Goal: Task Accomplishment & Management: Manage account settings

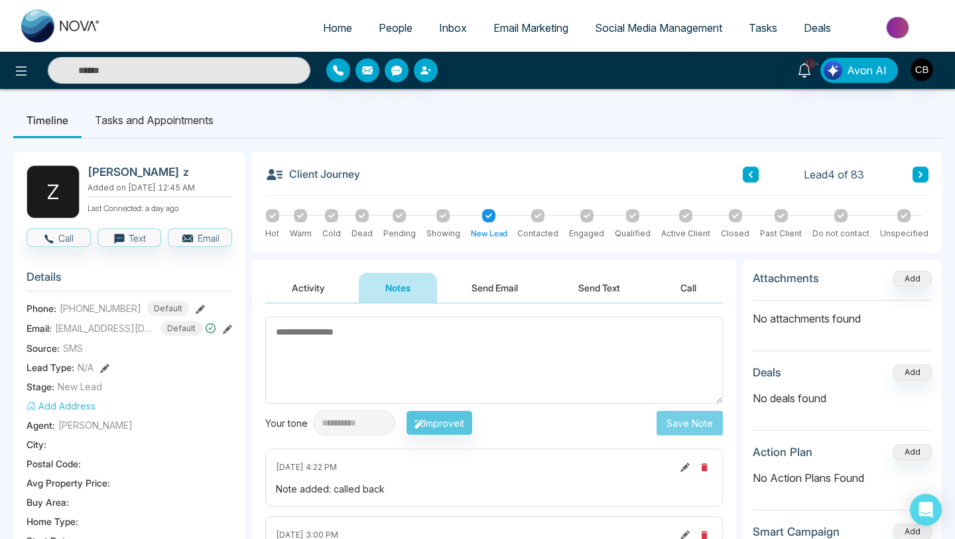
click at [385, 29] on span "People" at bounding box center [396, 27] width 34 height 13
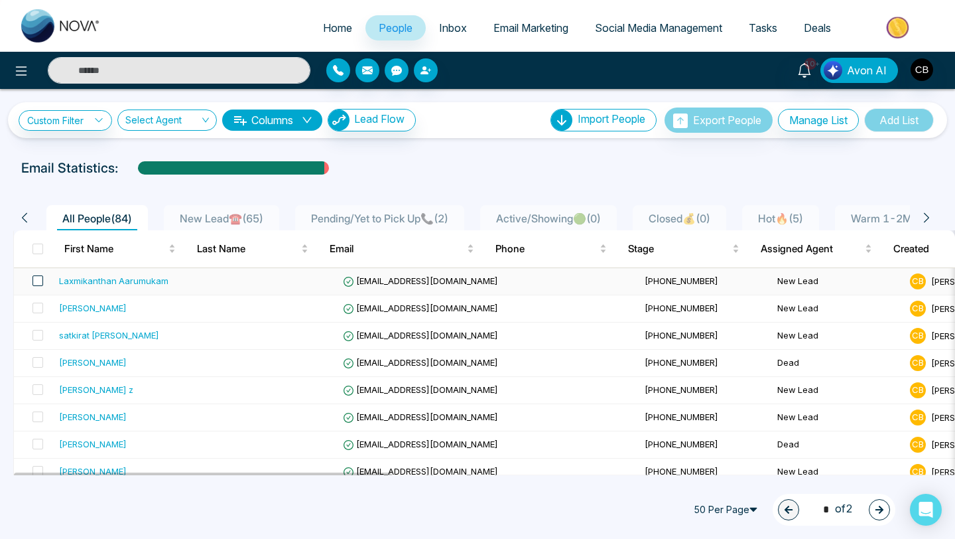
click at [41, 282] on span at bounding box center [38, 280] width 11 height 11
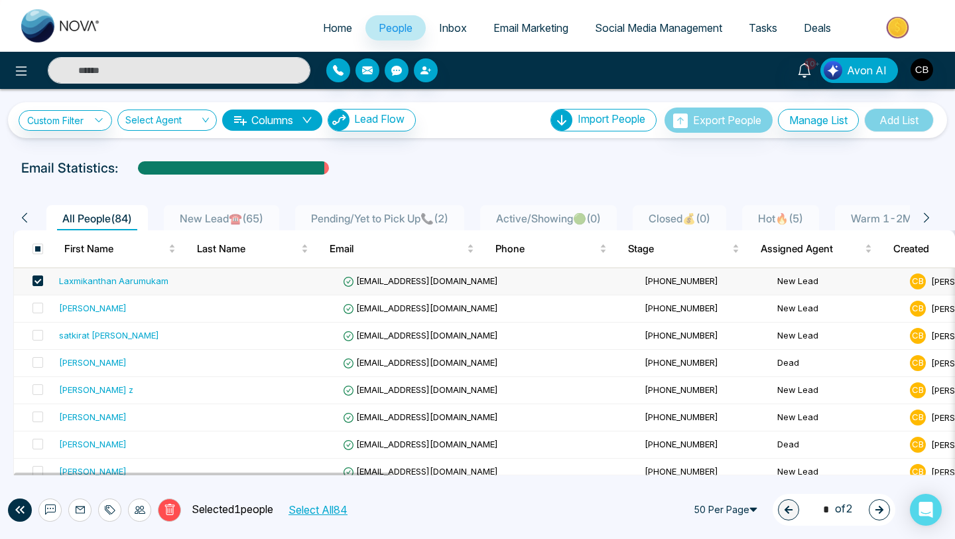
click at [101, 279] on div "Laxmikanthan Aarumukam" at bounding box center [113, 280] width 109 height 13
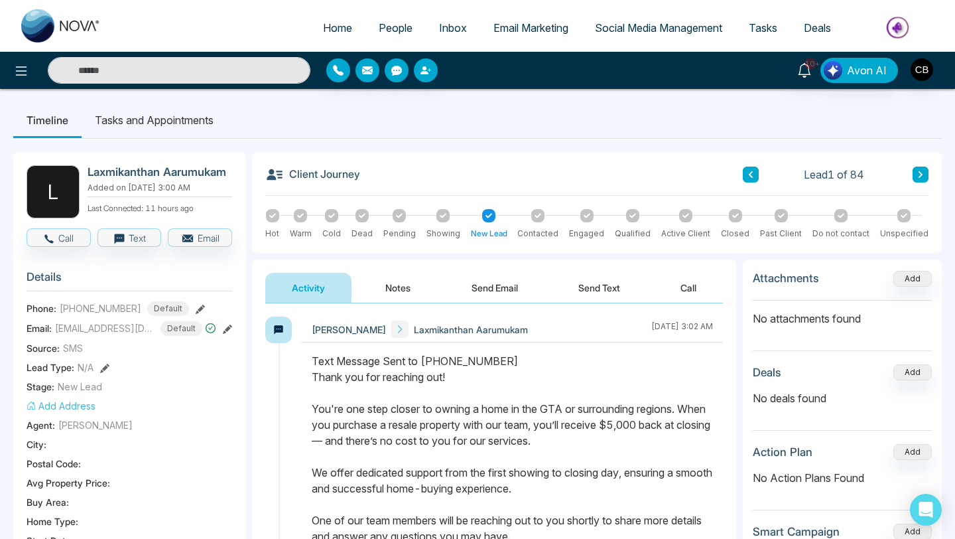
click at [398, 287] on button "Notes" at bounding box center [398, 288] width 78 height 30
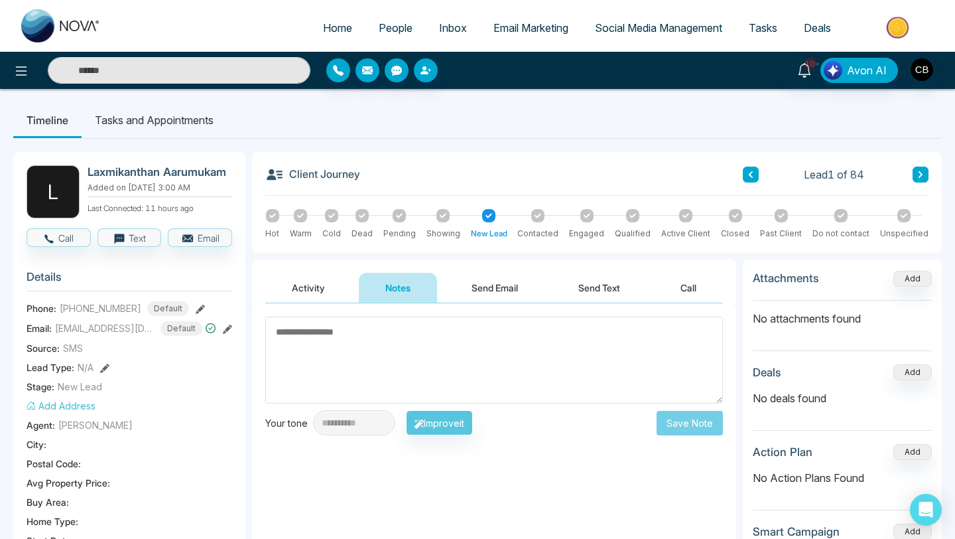
click at [316, 330] on textarea at bounding box center [494, 359] width 458 height 87
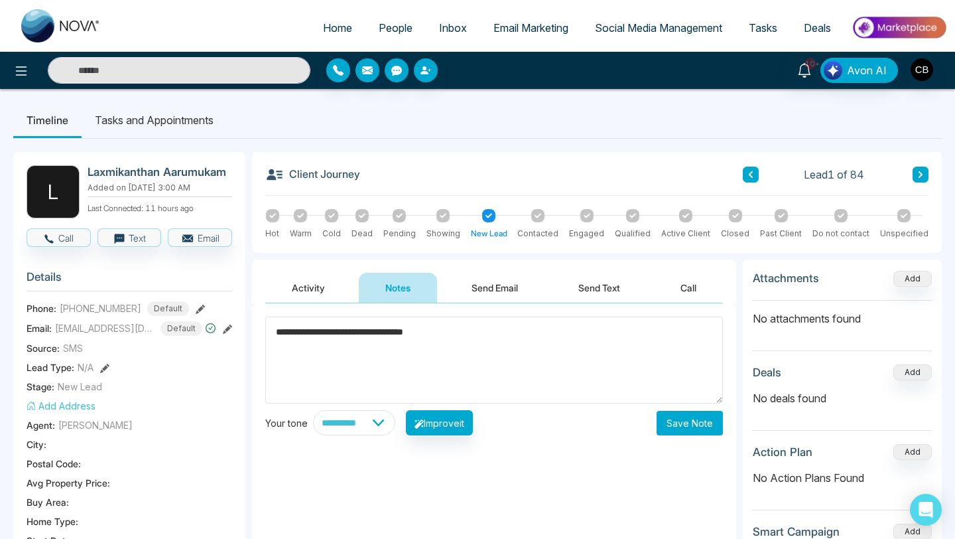
click at [423, 330] on textarea "**********" at bounding box center [494, 359] width 458 height 87
type textarea "**********"
click at [692, 428] on button "Save Note" at bounding box center [690, 423] width 66 height 25
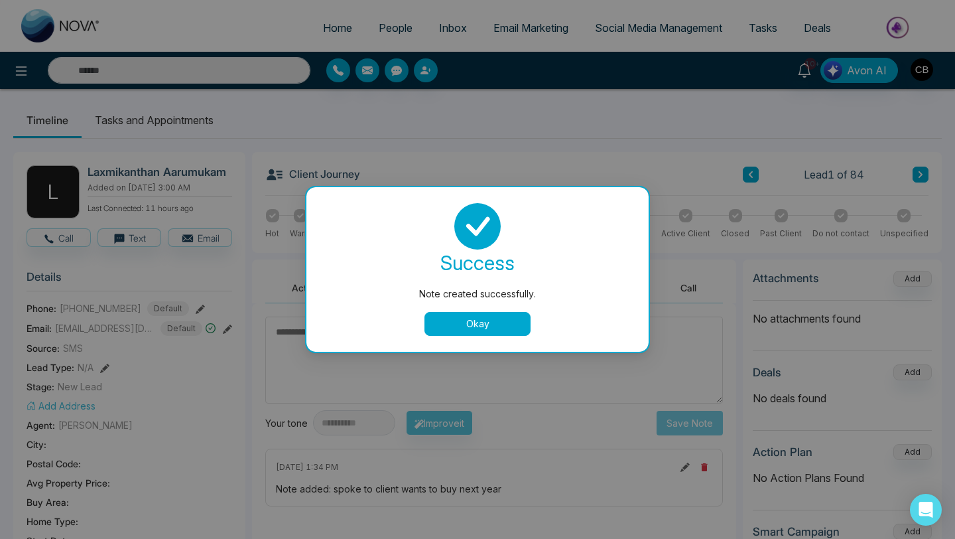
click at [476, 323] on button "Okay" at bounding box center [478, 324] width 106 height 24
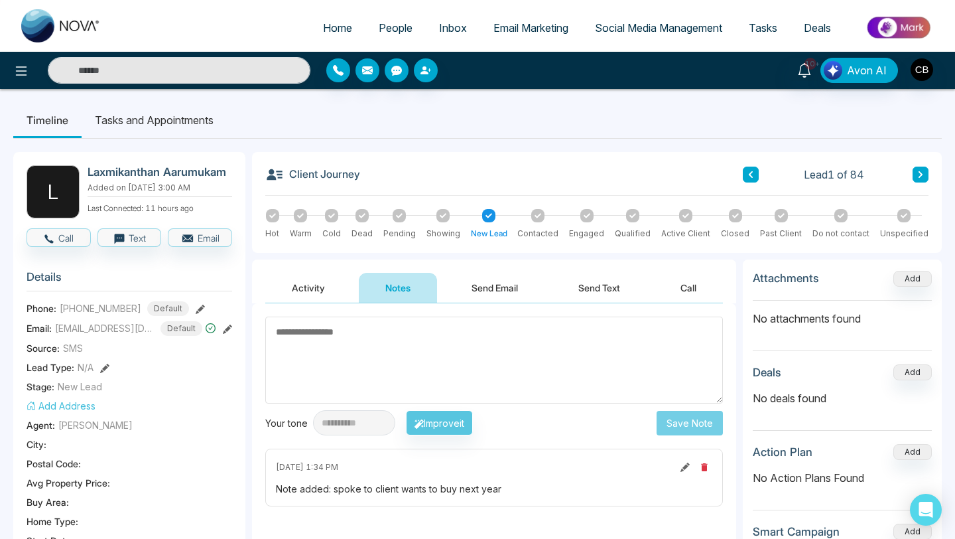
click at [393, 25] on span "People" at bounding box center [396, 27] width 34 height 13
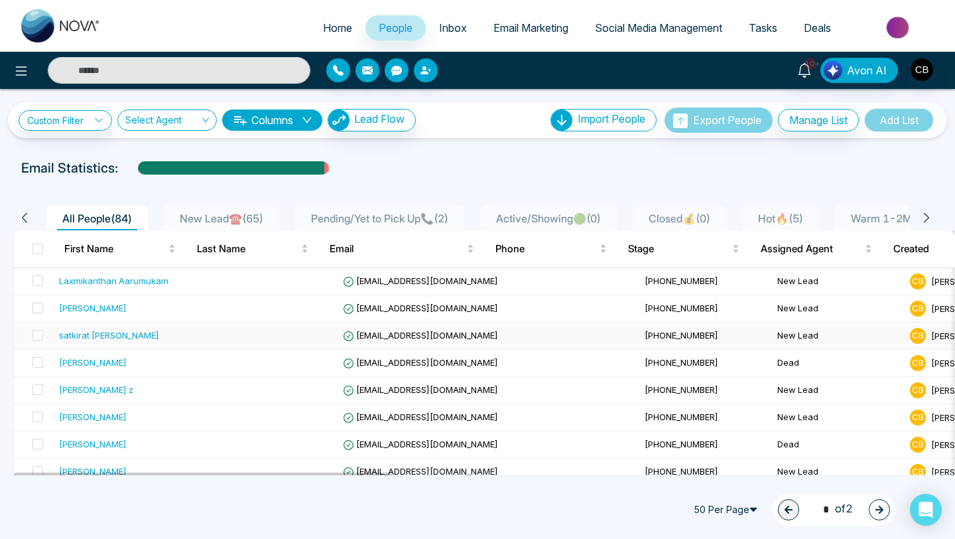
click at [109, 336] on div "satkirat chakkal" at bounding box center [109, 334] width 100 height 13
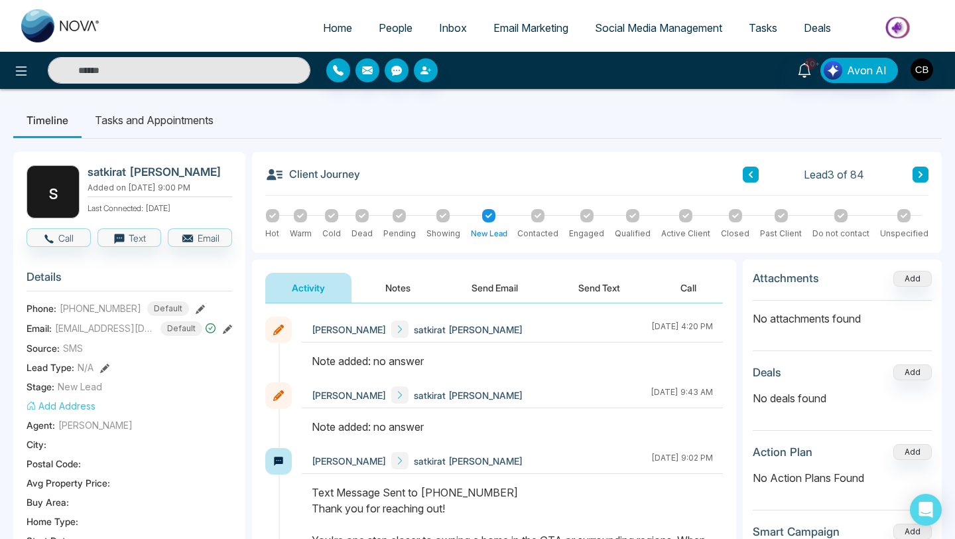
click at [393, 288] on button "Notes" at bounding box center [398, 288] width 78 height 30
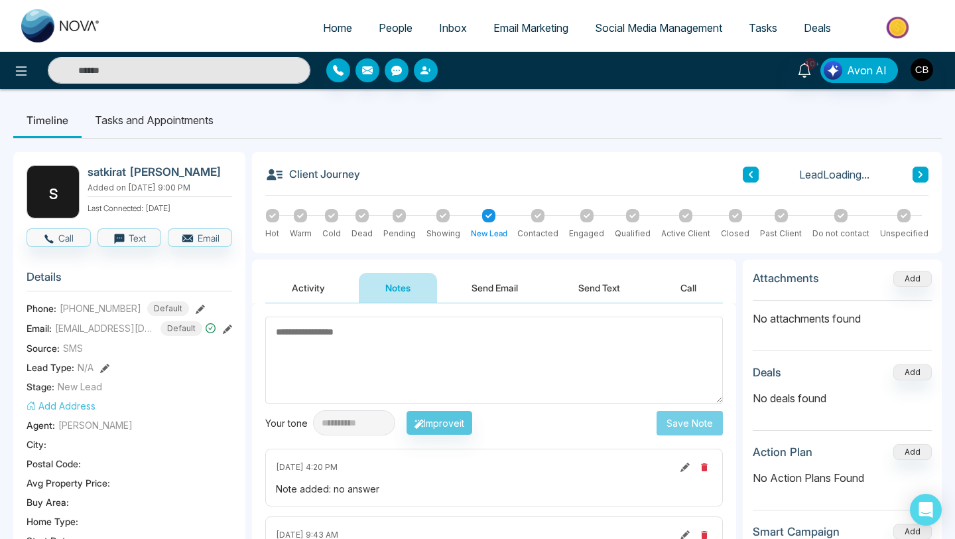
click at [314, 331] on textarea at bounding box center [494, 359] width 458 height 87
type textarea "*********"
click at [678, 424] on button "Save Note" at bounding box center [690, 423] width 66 height 25
click at [482, 321] on textarea at bounding box center [494, 359] width 458 height 87
click at [390, 25] on span "People" at bounding box center [396, 27] width 34 height 13
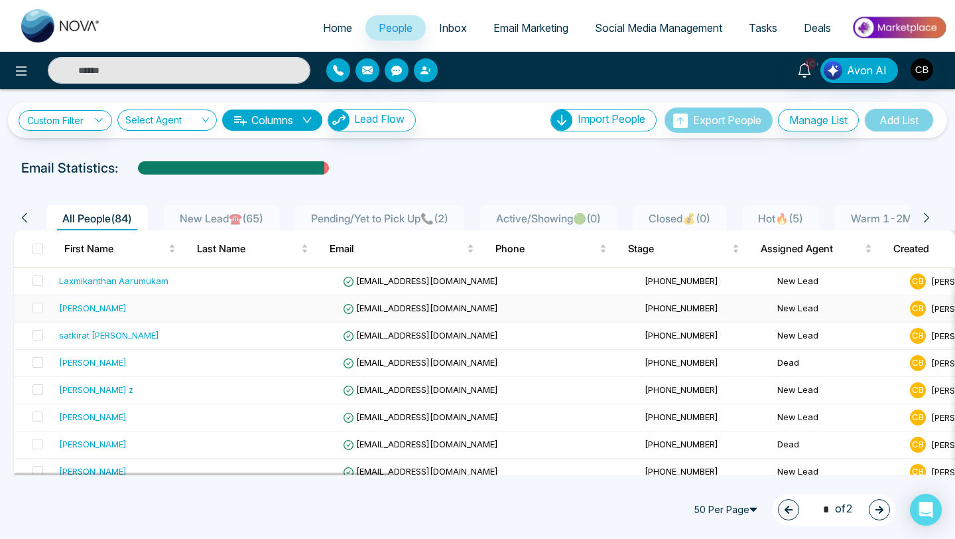
click at [88, 306] on div "Yianni Avramidis" at bounding box center [93, 307] width 68 height 13
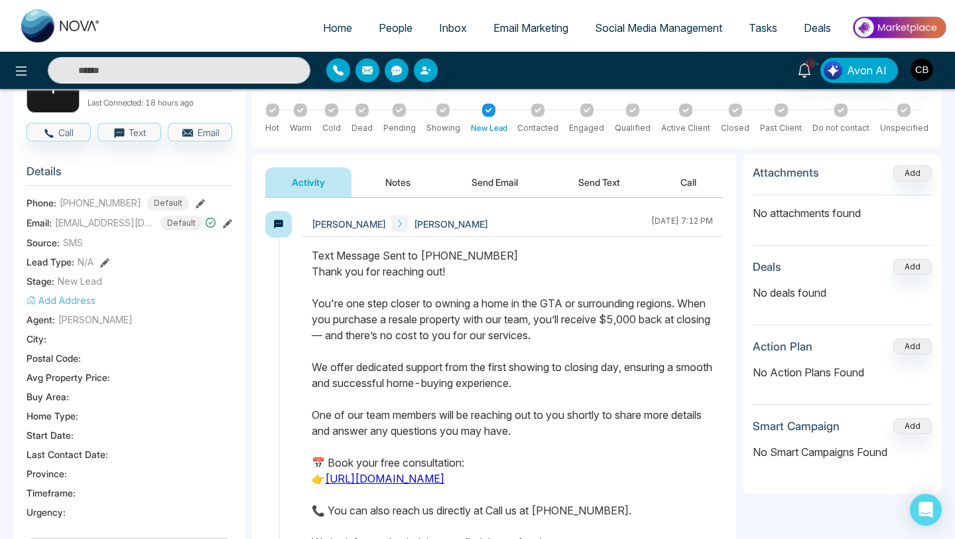
scroll to position [88, 0]
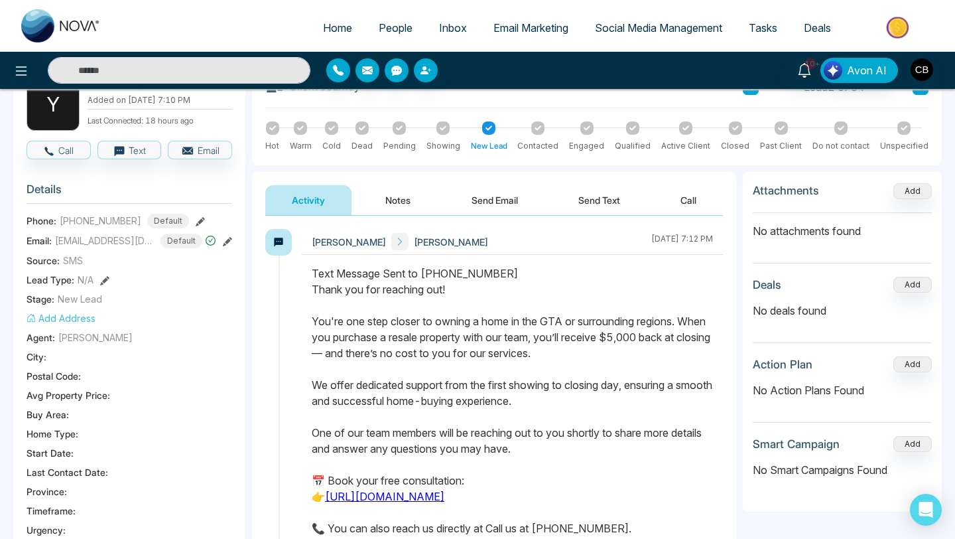
click at [398, 200] on button "Notes" at bounding box center [398, 200] width 78 height 30
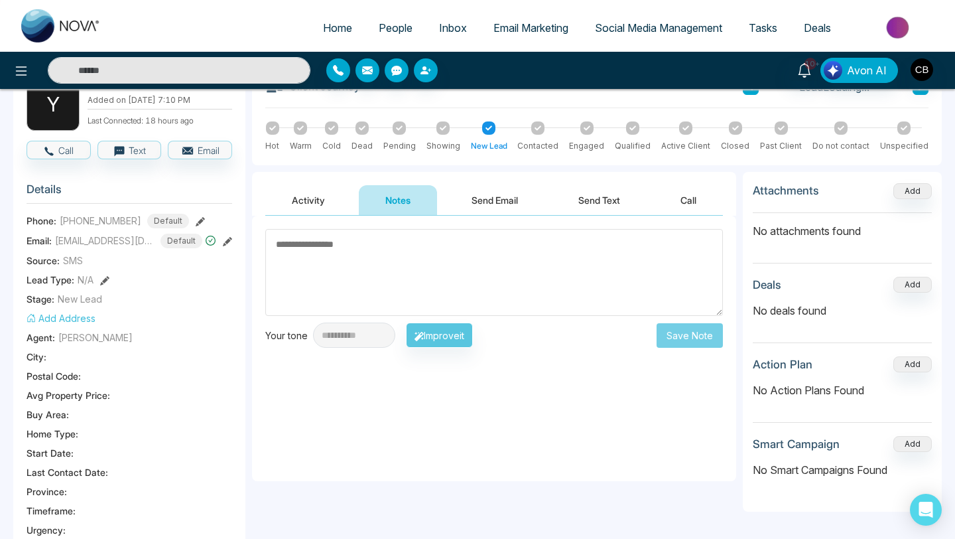
click at [318, 249] on textarea at bounding box center [494, 272] width 458 height 87
type textarea "*********"
click at [690, 335] on button "Save Note" at bounding box center [690, 335] width 66 height 25
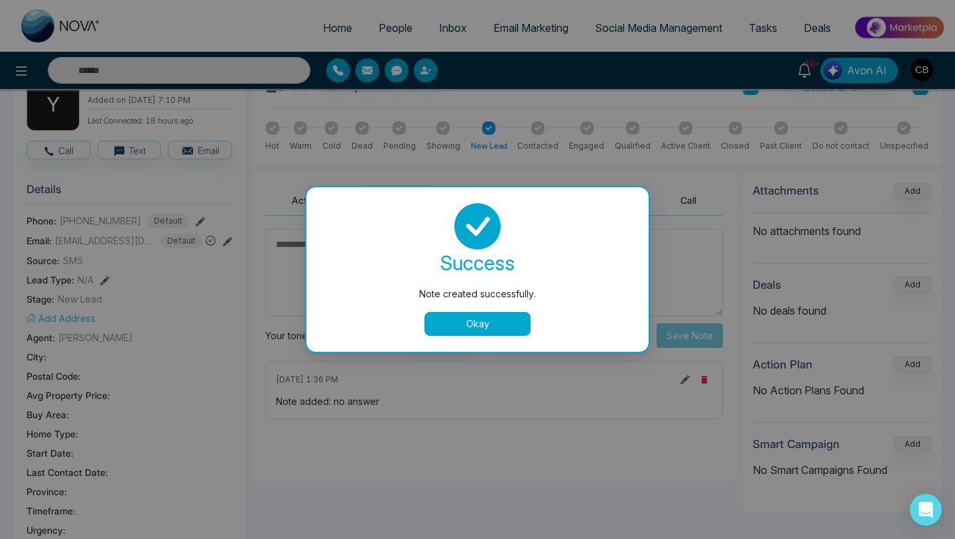
click at [477, 323] on button "Okay" at bounding box center [478, 324] width 106 height 24
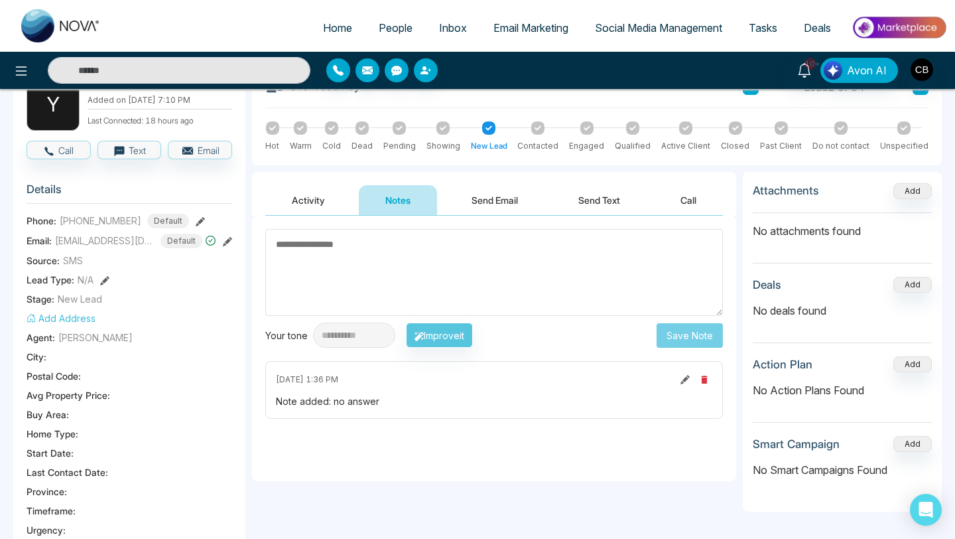
click at [387, 29] on span "People" at bounding box center [396, 27] width 34 height 13
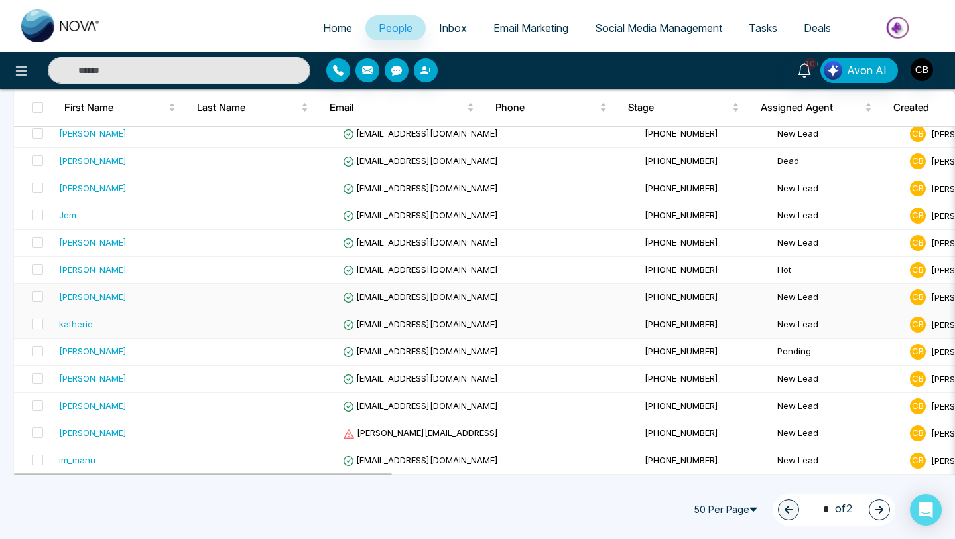
scroll to position [281, 0]
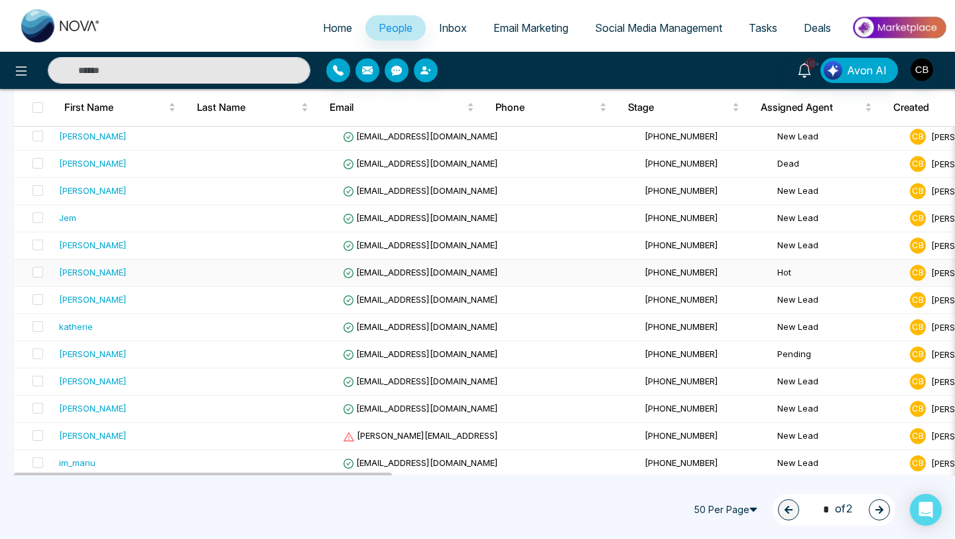
click at [98, 269] on div "Laurel Fielding" at bounding box center [93, 271] width 68 height 13
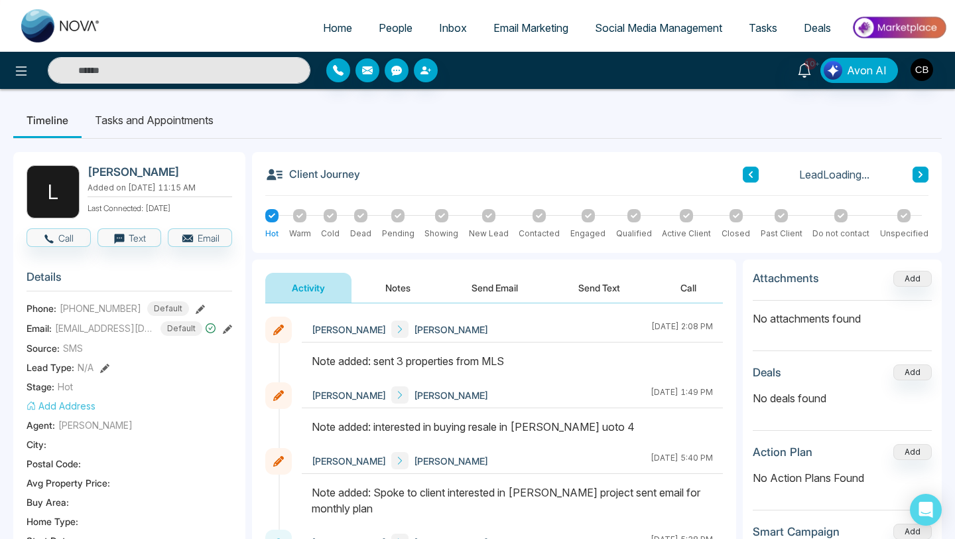
scroll to position [7, 0]
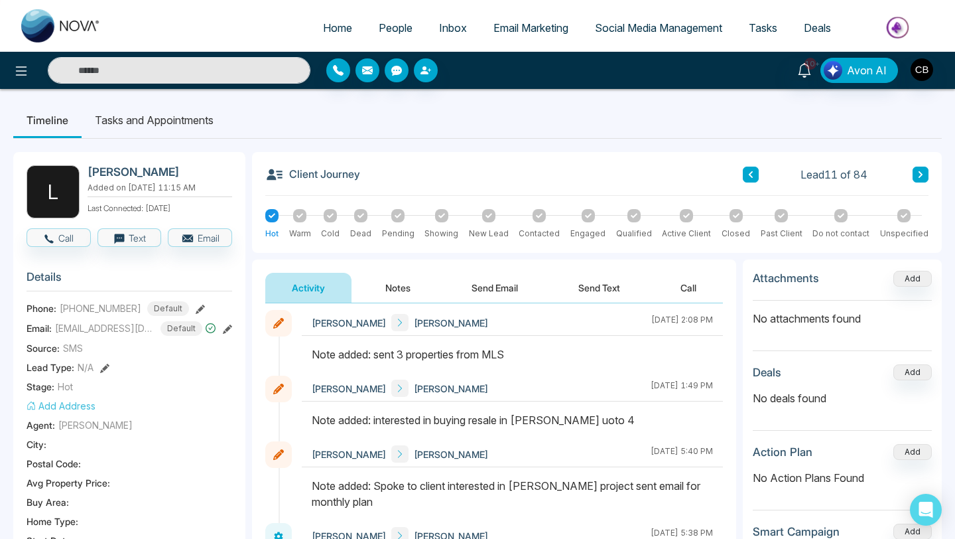
click at [398, 283] on button "Notes" at bounding box center [398, 288] width 78 height 30
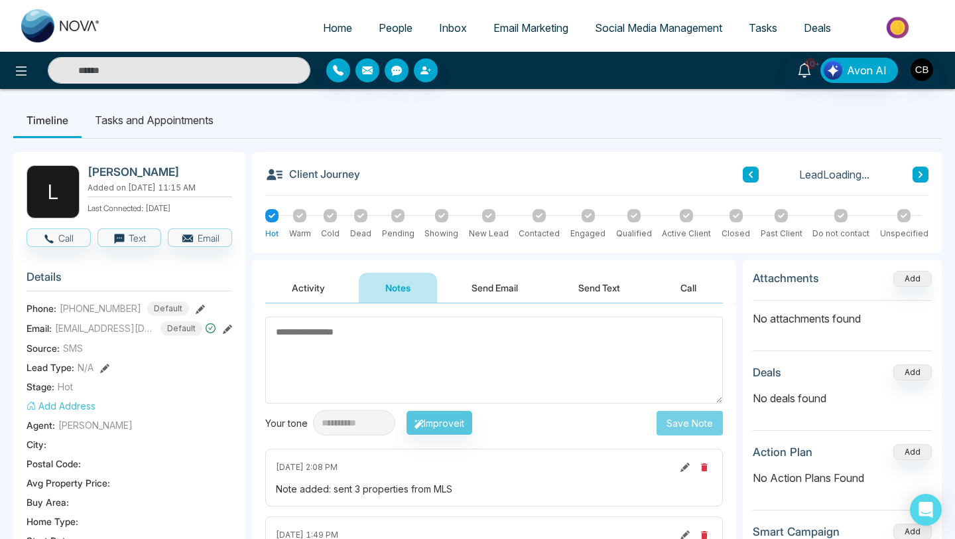
click at [297, 332] on textarea at bounding box center [494, 359] width 458 height 87
type textarea "*********"
click at [689, 419] on button "Save Note" at bounding box center [690, 423] width 66 height 25
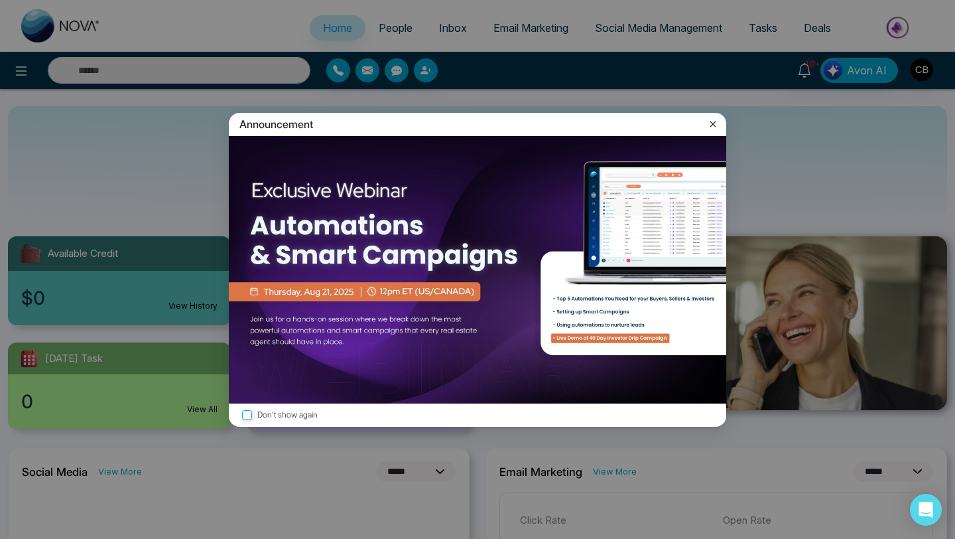
select select "*"
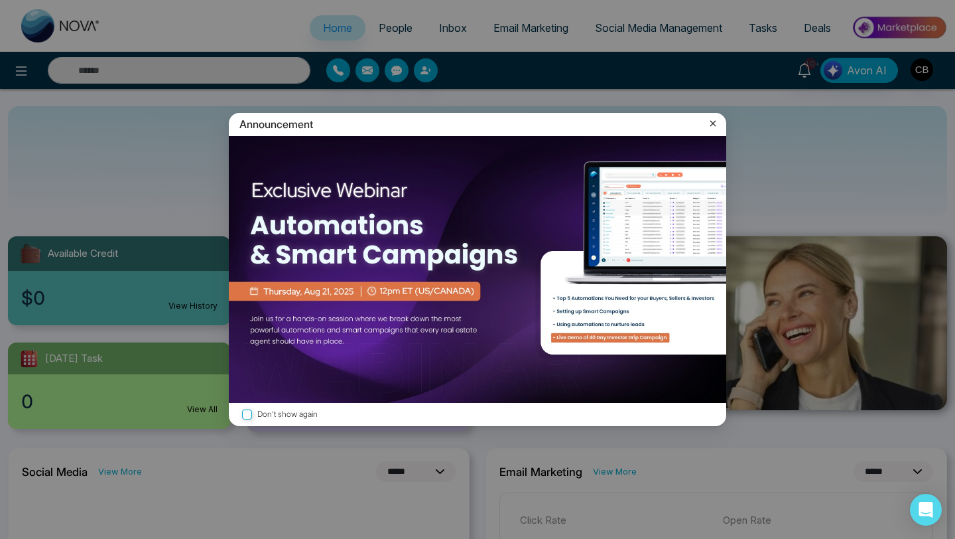
click at [712, 124] on icon at bounding box center [713, 124] width 6 height 6
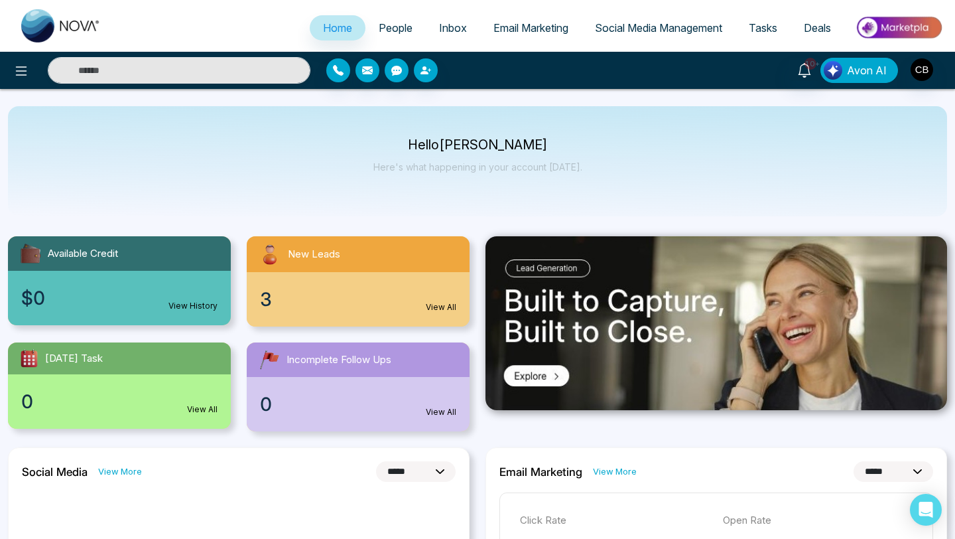
click at [865, 73] on span "Avon AI" at bounding box center [867, 70] width 40 height 16
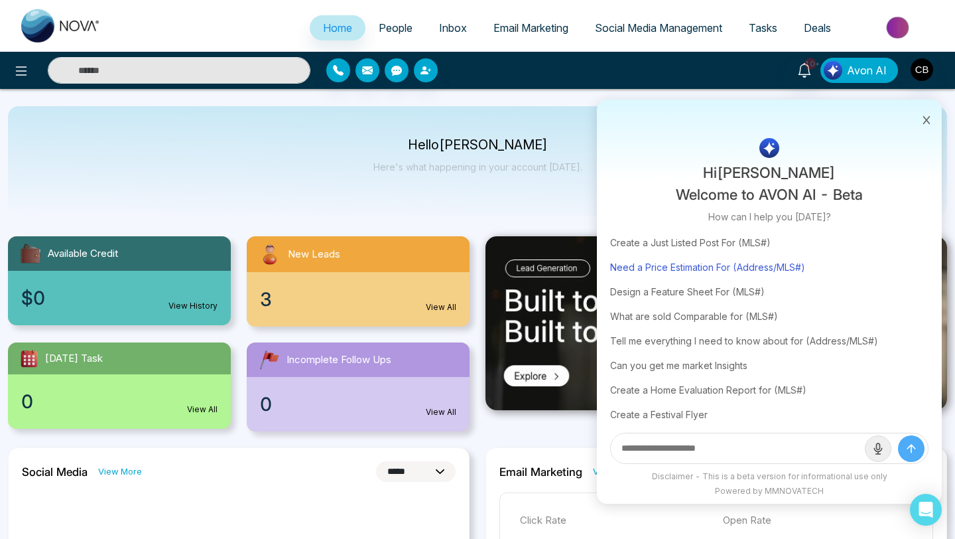
scroll to position [40, 0]
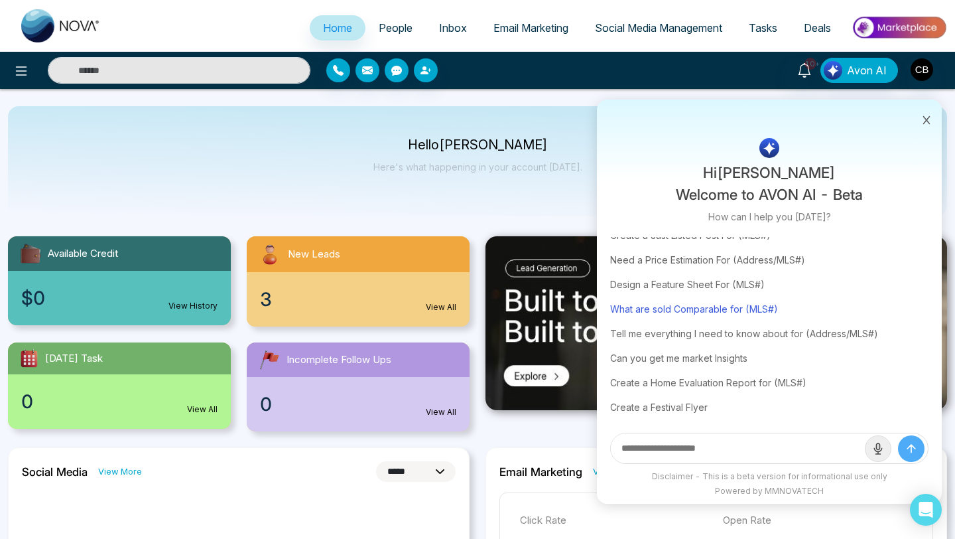
click at [681, 308] on div "What are sold Comparable for (MLS#)" at bounding box center [769, 308] width 318 height 25
type input "**********"
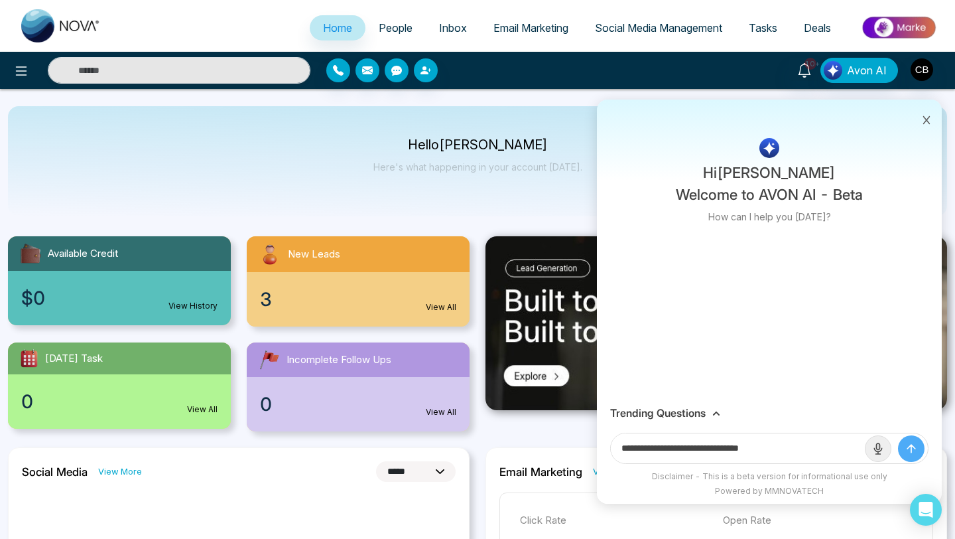
click at [926, 117] on icon at bounding box center [926, 119] width 9 height 9
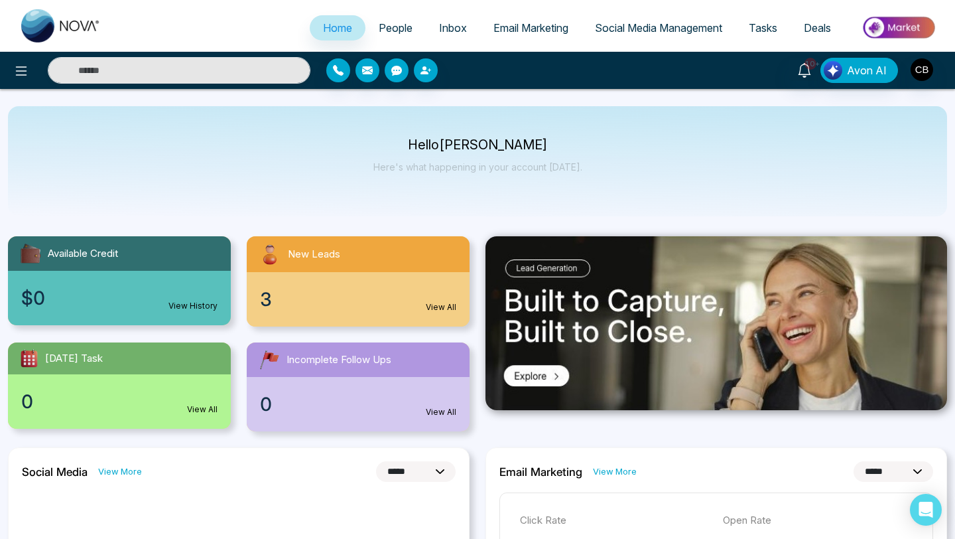
click at [764, 23] on span "Tasks" at bounding box center [763, 27] width 29 height 13
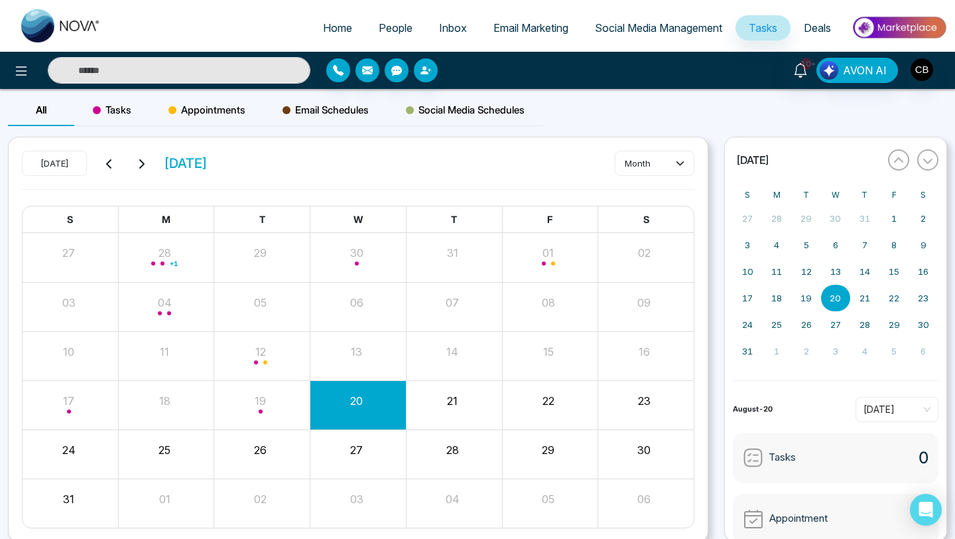
scroll to position [51, 0]
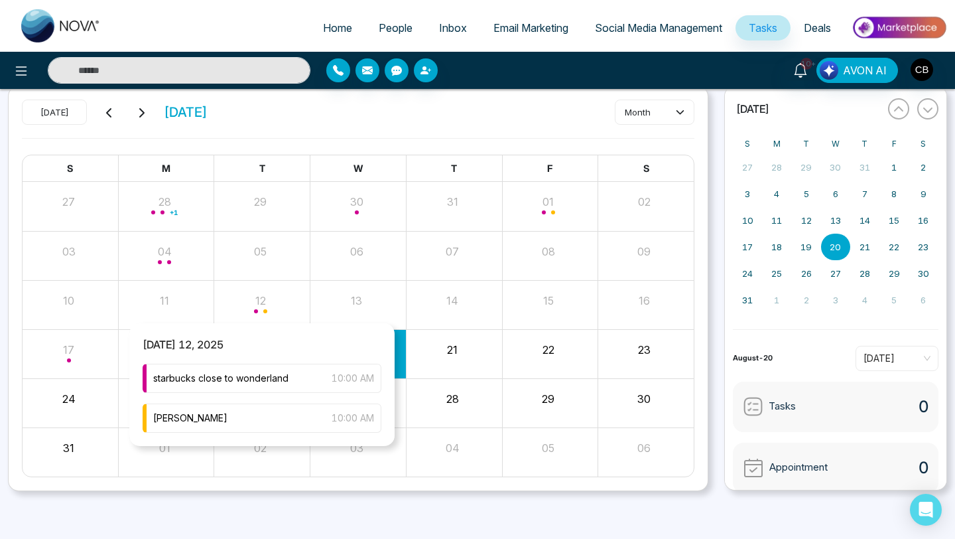
click at [260, 303] on div "Month View" at bounding box center [262, 305] width 96 height 32
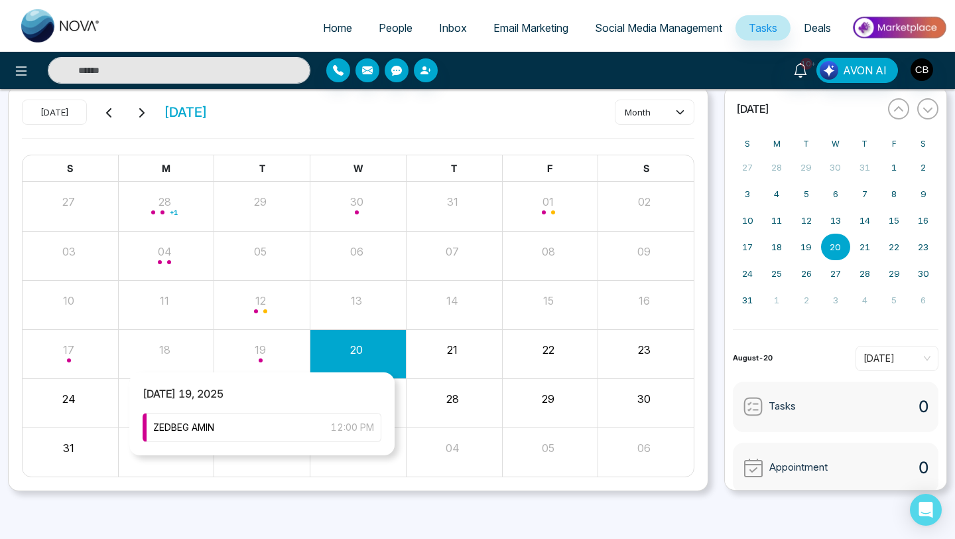
click at [257, 354] on div "Month View" at bounding box center [262, 354] width 96 height 32
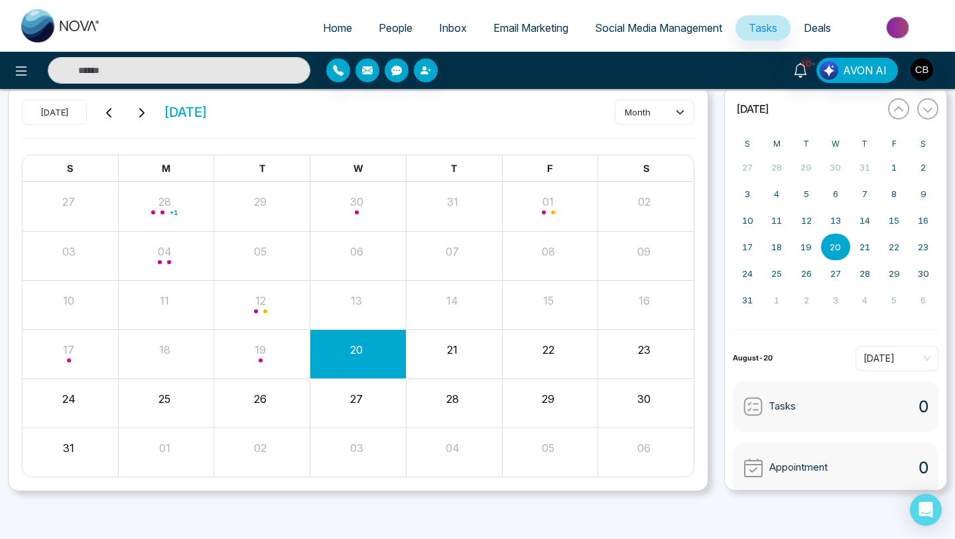
click at [358, 346] on button "20" at bounding box center [356, 350] width 13 height 16
click at [454, 450] on button "04" at bounding box center [453, 448] width 14 height 16
click at [458, 445] on button "04" at bounding box center [453, 448] width 14 height 16
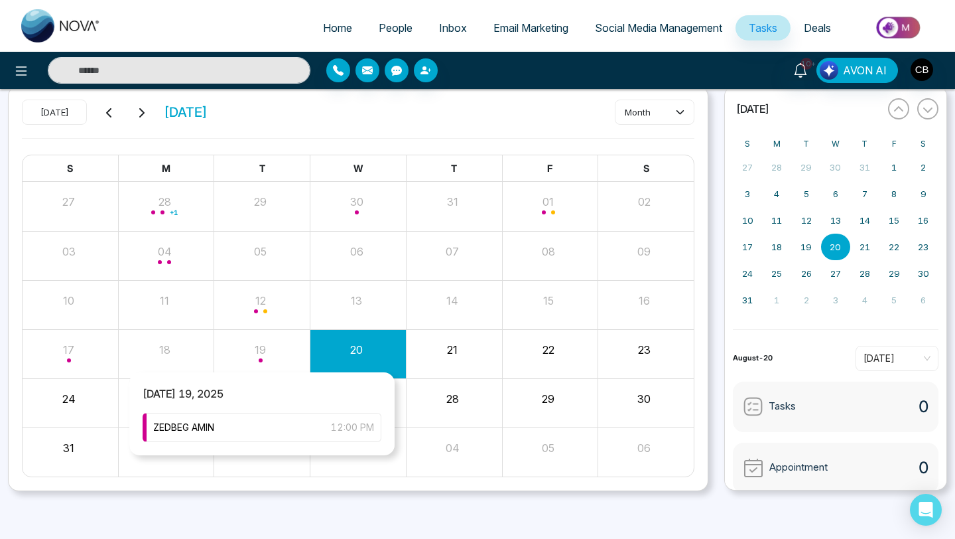
click at [261, 347] on div "Month View" at bounding box center [262, 354] width 96 height 32
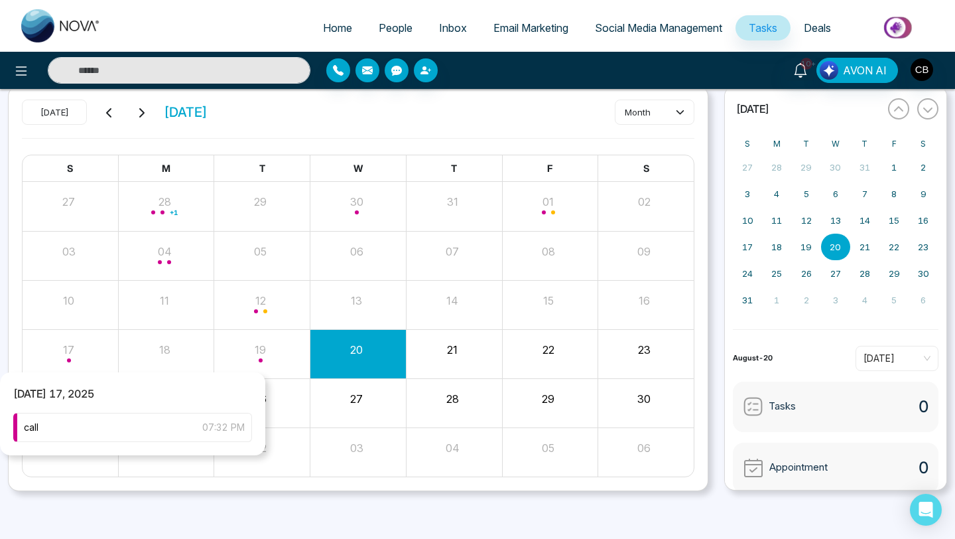
click at [69, 356] on div "Month View" at bounding box center [71, 354] width 96 height 32
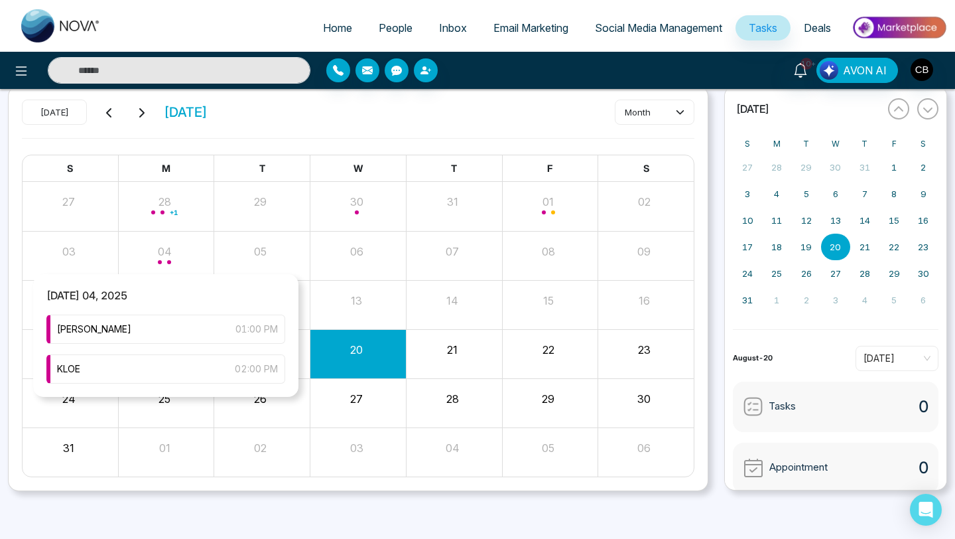
click at [168, 257] on div "Month View" at bounding box center [167, 255] width 96 height 32
click at [163, 250] on div "Month View" at bounding box center [167, 255] width 96 height 32
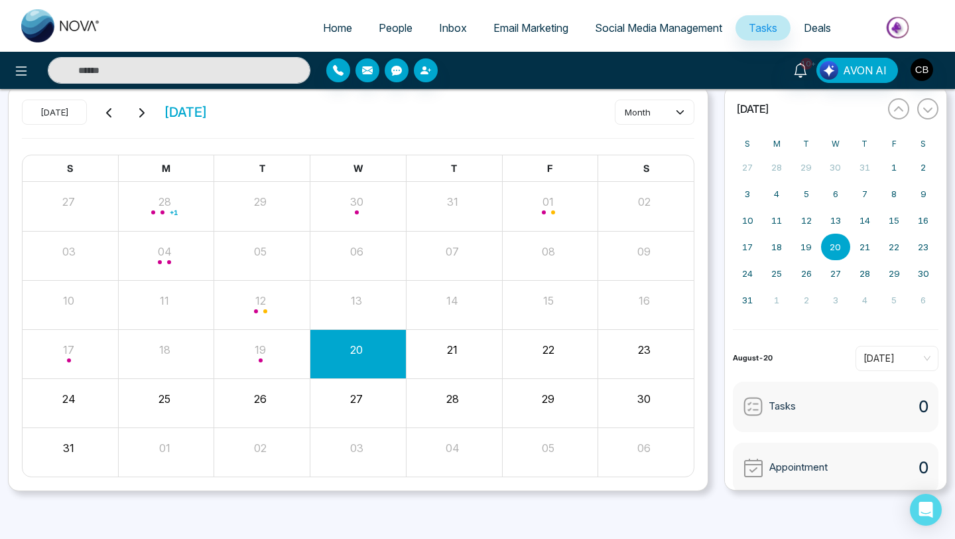
click at [330, 27] on span "Home" at bounding box center [337, 27] width 29 height 13
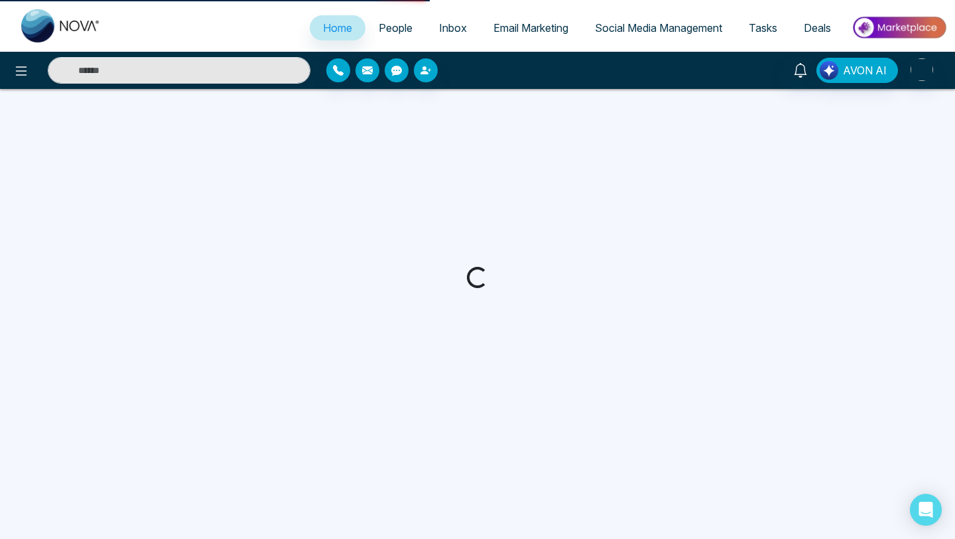
select select "*"
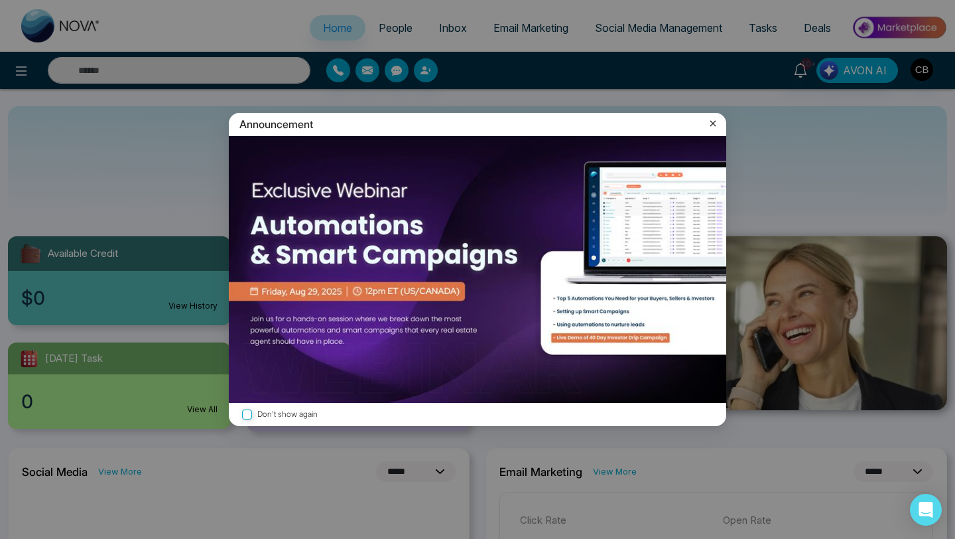
click at [716, 122] on icon at bounding box center [712, 123] width 13 height 13
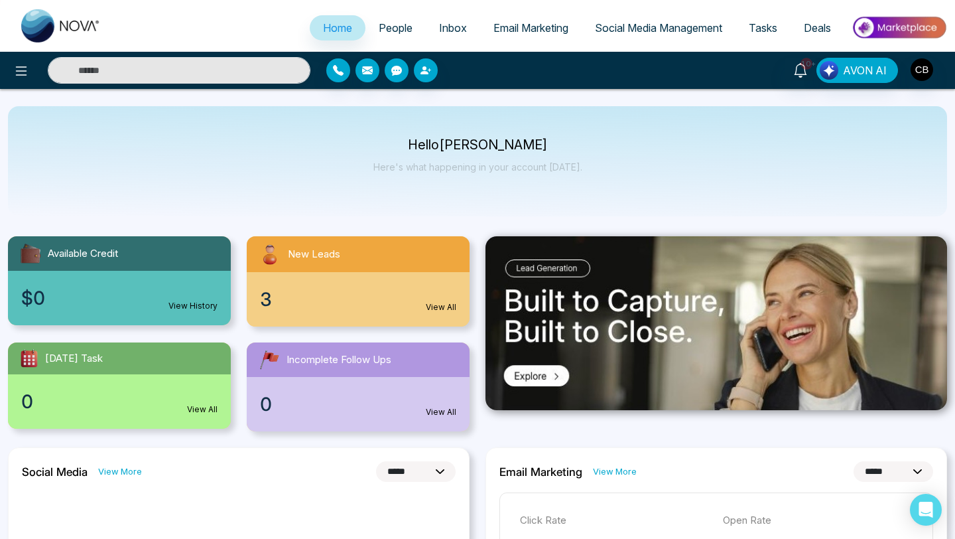
click at [383, 23] on span "People" at bounding box center [396, 27] width 34 height 13
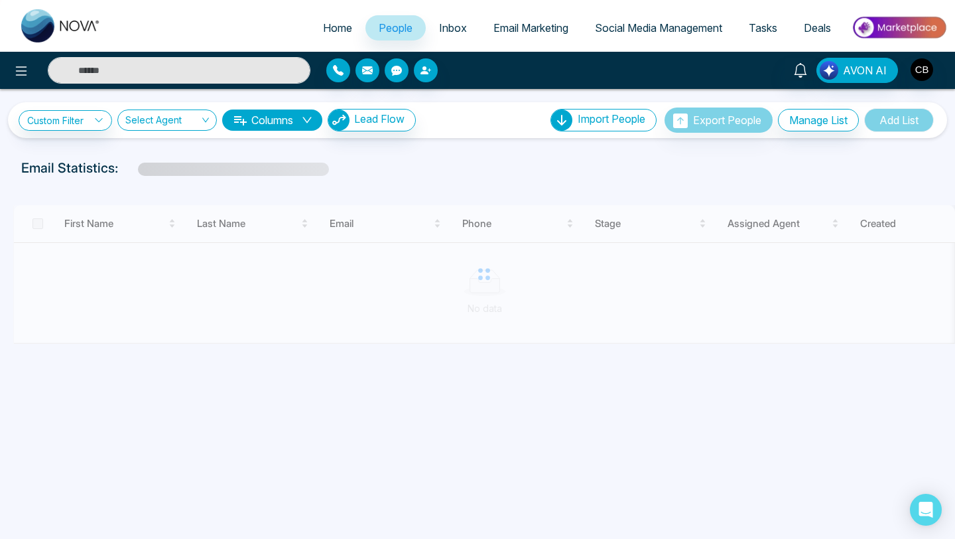
click at [92, 70] on input "text" at bounding box center [179, 70] width 263 height 27
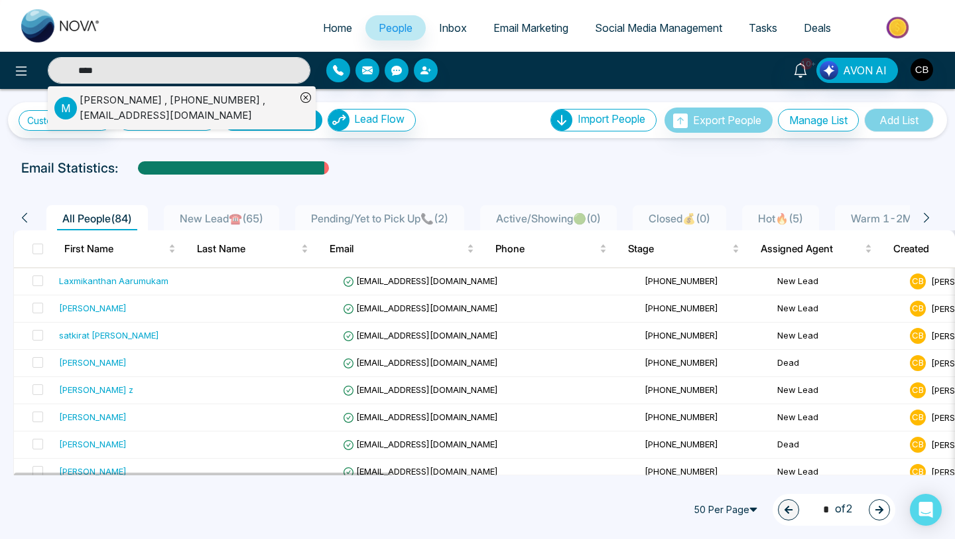
type input "****"
click at [145, 98] on div "Maya Samuel , +14165744533 , kanchicreations4u@gmail.com" at bounding box center [188, 108] width 216 height 30
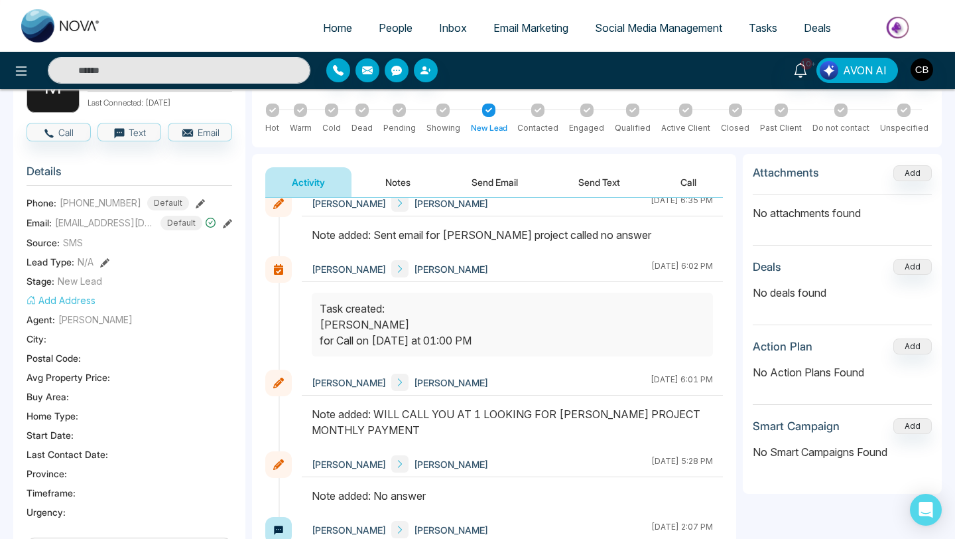
scroll to position [119, 0]
